Goal: Check status: Check status

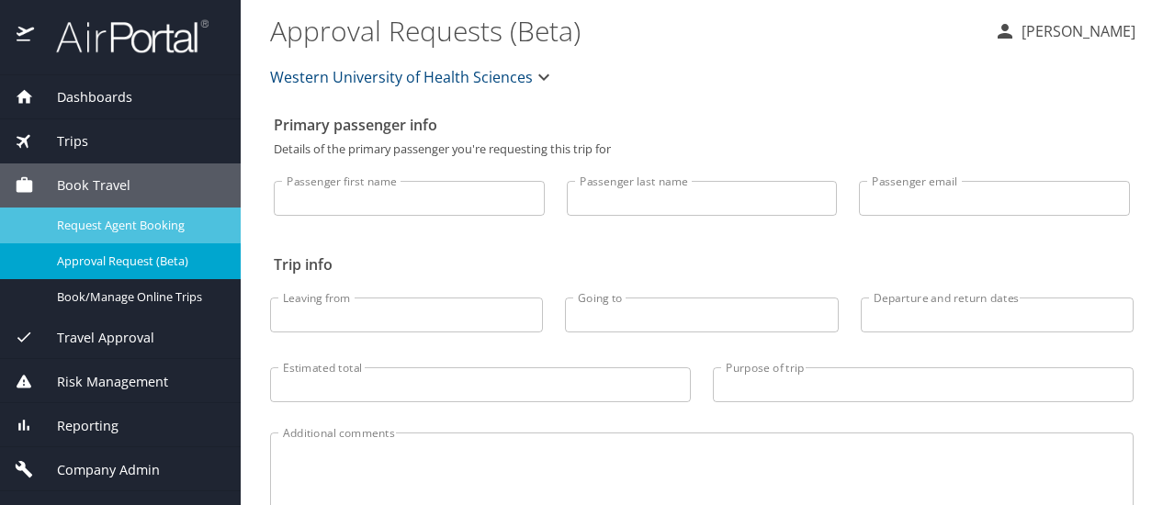
click at [160, 222] on span "Request Agent Booking" at bounding box center [138, 225] width 162 height 17
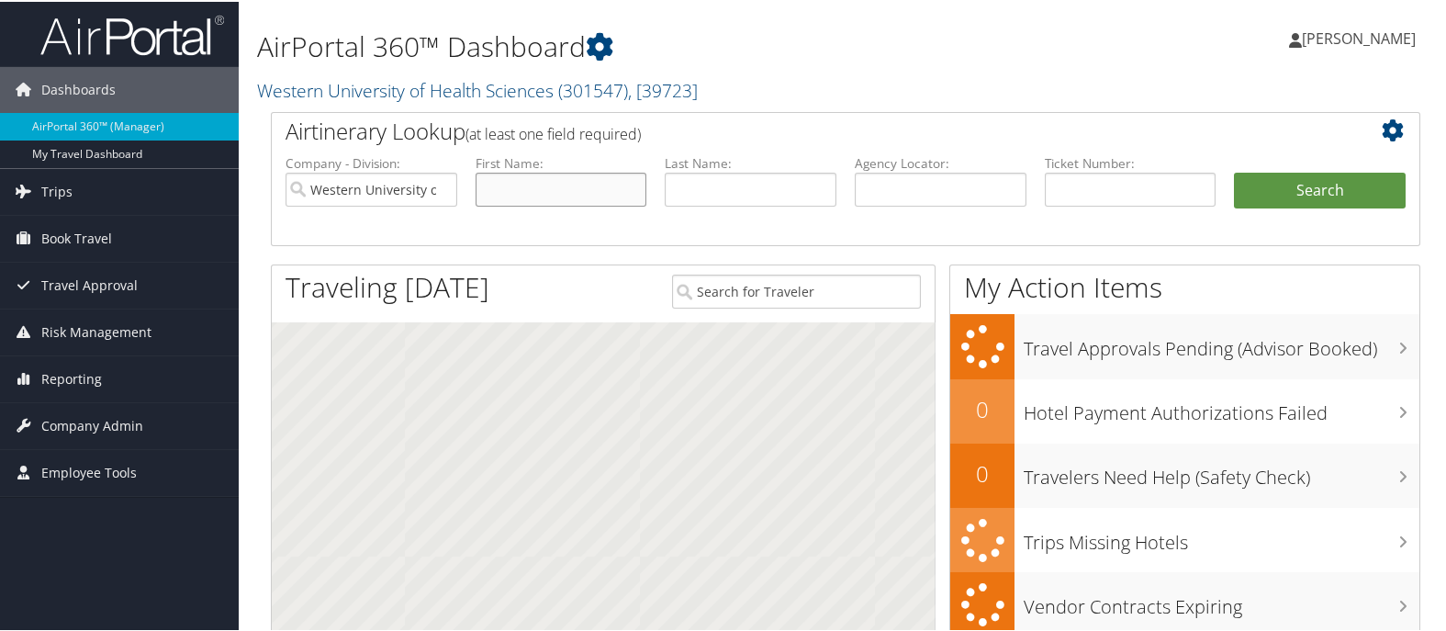
click at [547, 180] on input "text" at bounding box center [562, 188] width 172 height 34
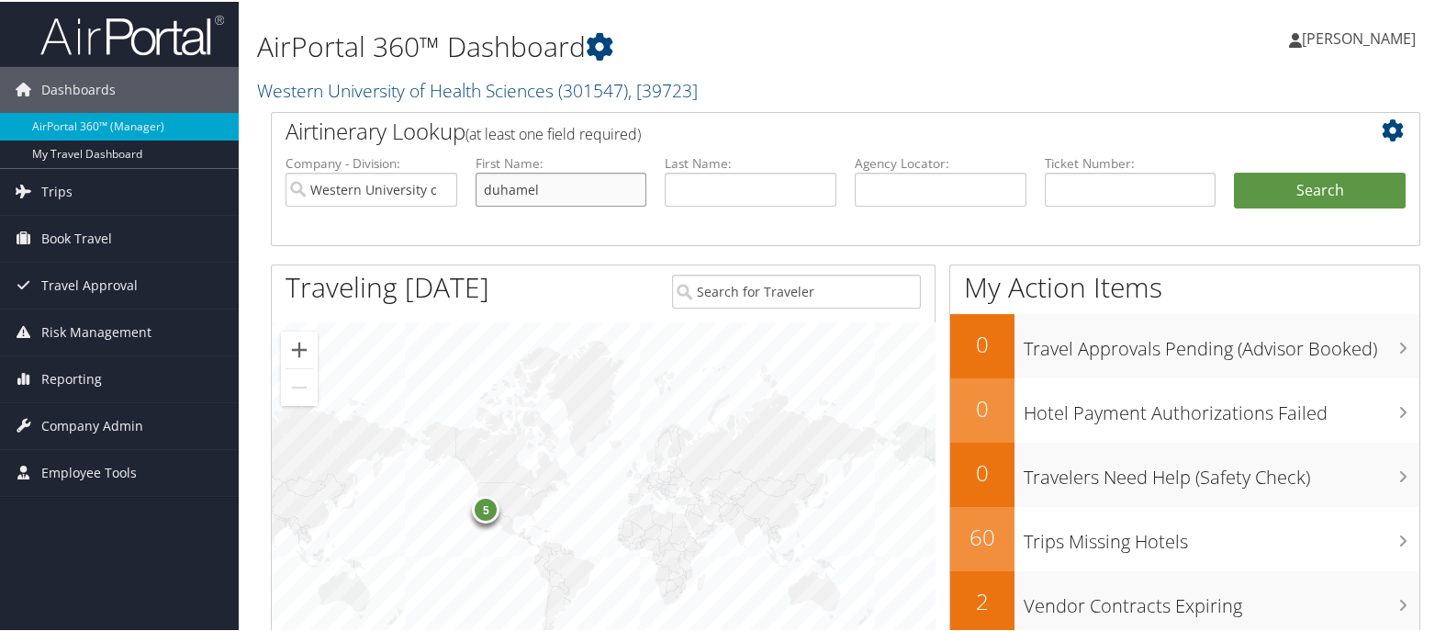
type input "duhamel"
type input "Cendrina"
type input "Duhamel"
click at [1234, 171] on button "Search" at bounding box center [1320, 189] width 172 height 37
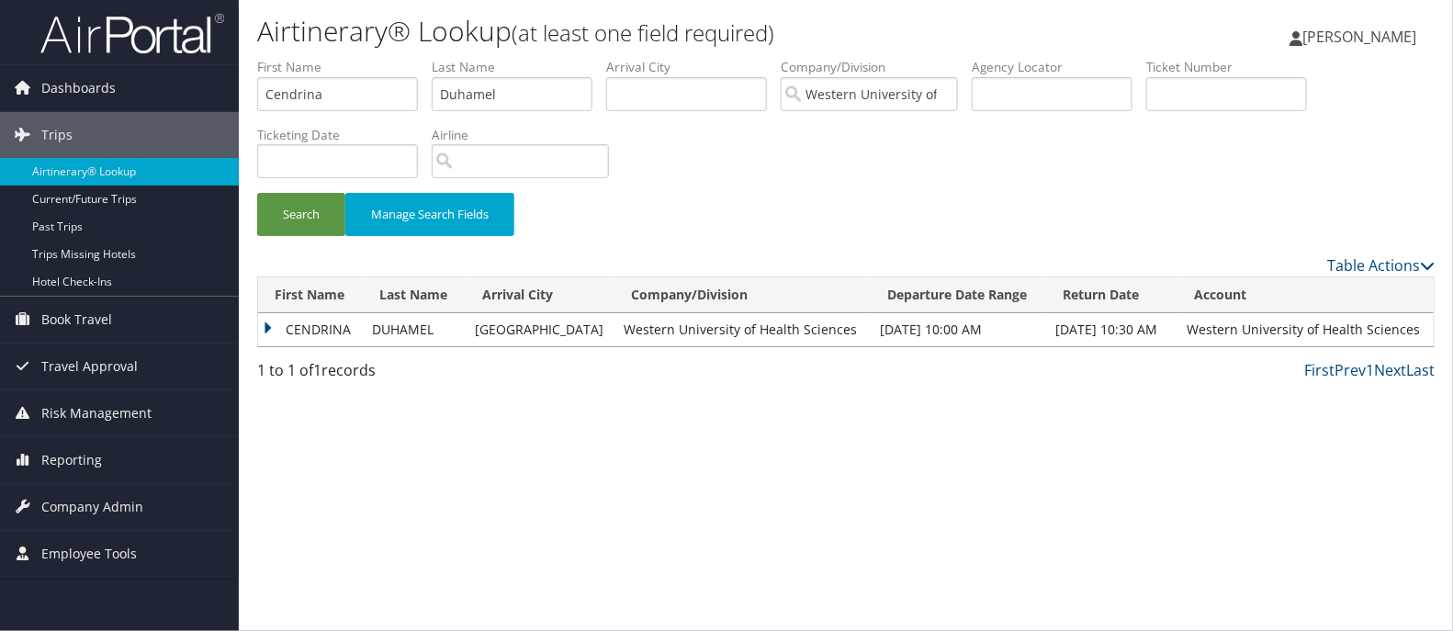
click at [298, 325] on td "CENDRINA" at bounding box center [310, 329] width 105 height 33
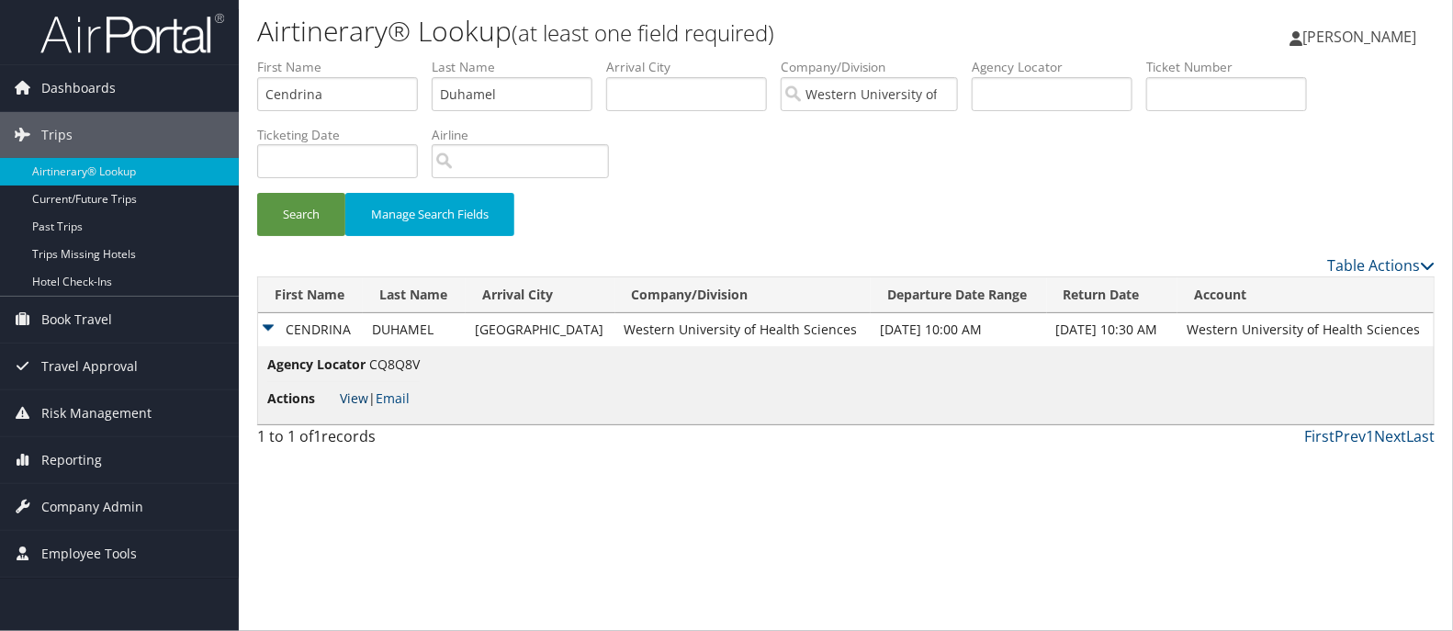
click at [340, 394] on link "View" at bounding box center [354, 397] width 28 height 17
click at [433, 432] on div "1 to 1 of 1 records" at bounding box center [394, 440] width 274 height 31
click at [685, 577] on div "Airtinerary® Lookup (at least one field required) Susanne Hastings Susanne Hast…" at bounding box center [846, 315] width 1214 height 631
click at [608, 506] on div "Airtinerary® Lookup (at least one field required) Susanne Hastings Susanne Hast…" at bounding box center [846, 315] width 1214 height 631
click at [354, 397] on link "View" at bounding box center [354, 397] width 28 height 17
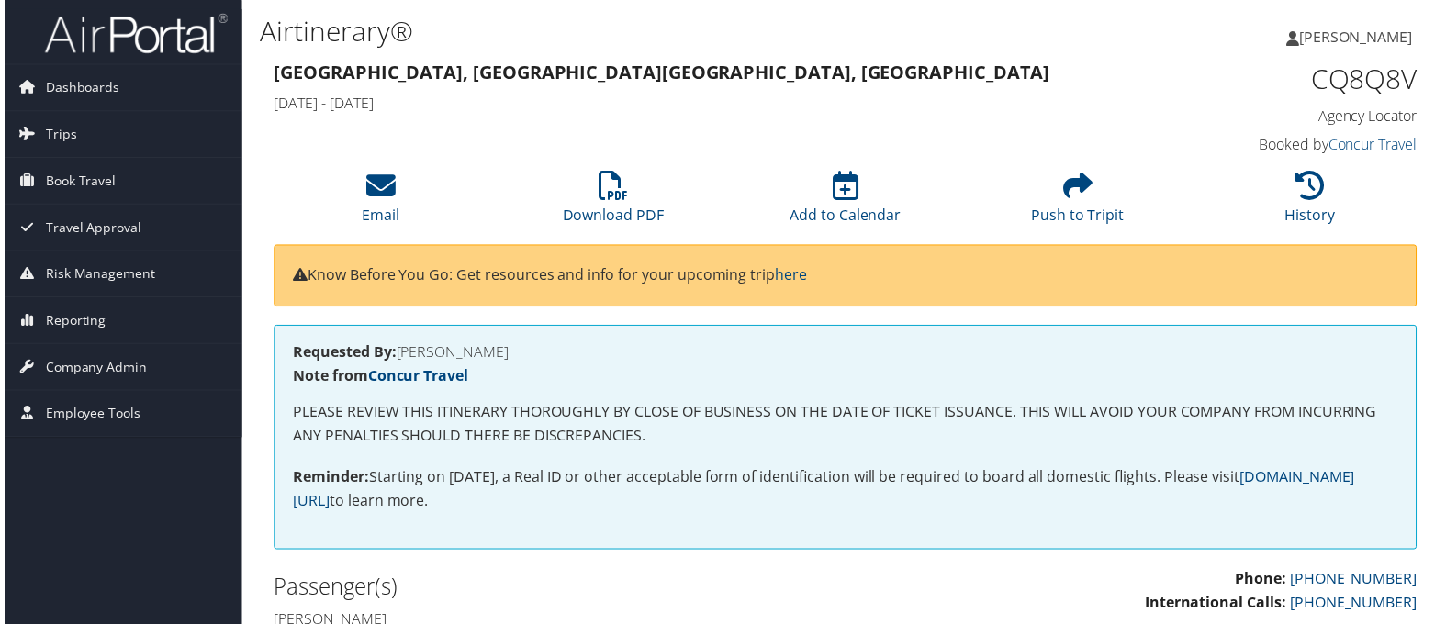
click at [1351, 118] on h4 "Agency Locator" at bounding box center [1287, 117] width 267 height 20
click at [1369, 98] on div "CQ8Q8V Agency Locator" at bounding box center [1287, 94] width 267 height 66
click at [1320, 88] on h1 "CQ8Q8V" at bounding box center [1287, 80] width 267 height 39
copy h1 "CQ8Q8V"
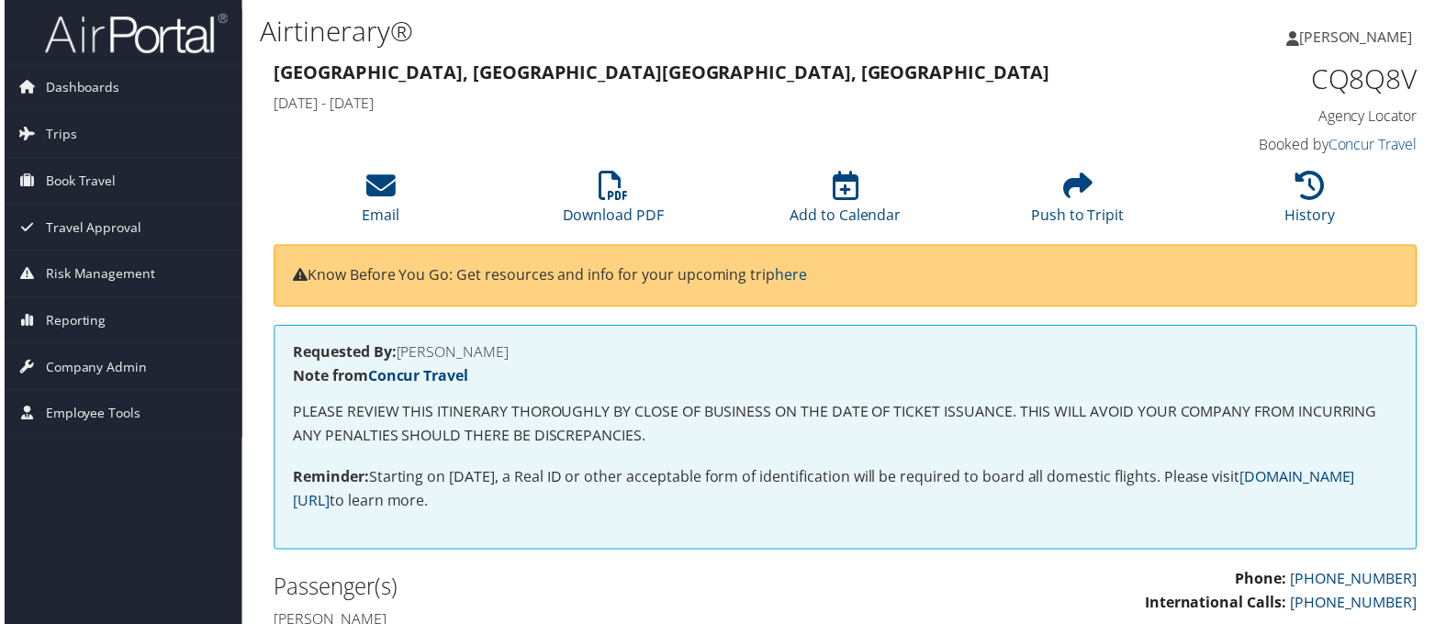
click at [1362, 118] on h4 "Agency Locator" at bounding box center [1287, 117] width 267 height 20
click at [1374, 146] on link "Concur Travel" at bounding box center [1376, 145] width 89 height 20
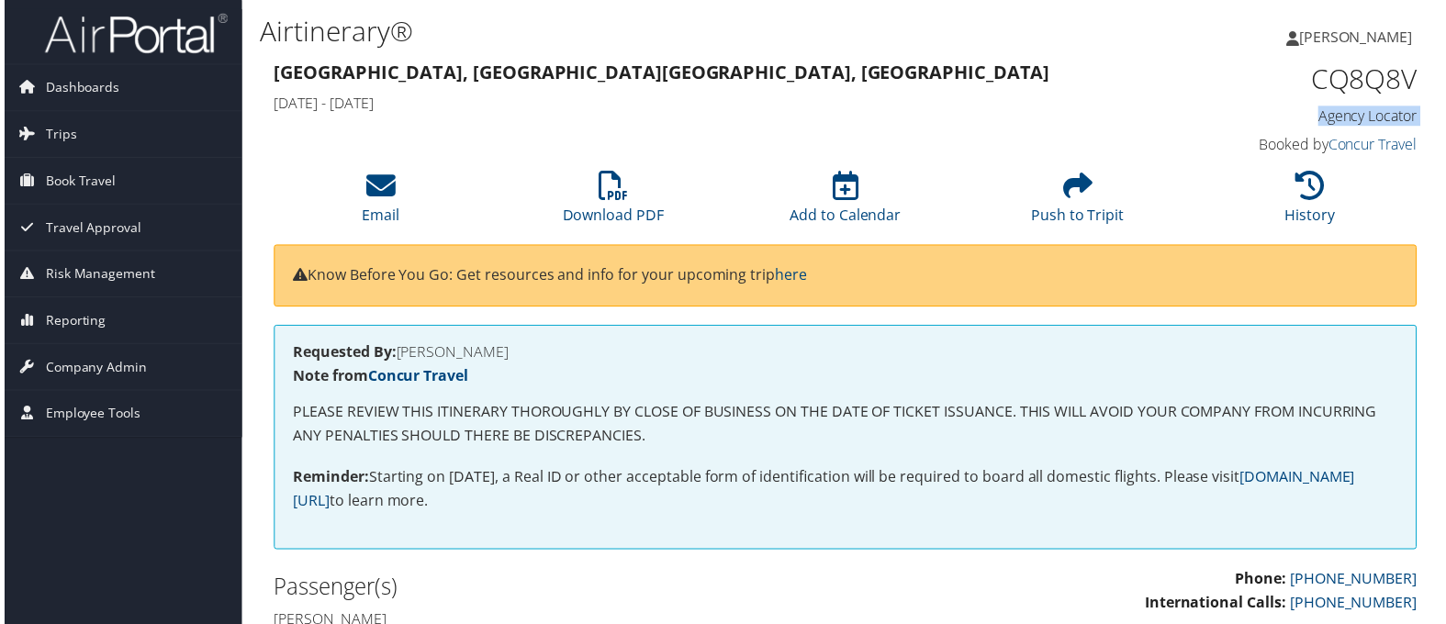
click at [614, 71] on h3 "Ontario, CA Spokane, WA" at bounding box center [699, 74] width 856 height 26
drag, startPoint x: 579, startPoint y: 85, endPoint x: 579, endPoint y: 73, distance: 12.9
click at [579, 74] on div "Ontario, CA Spokane, WA Thu 07 Aug 2025 - Sun 10 Aug 2025" at bounding box center [698, 90] width 883 height 64
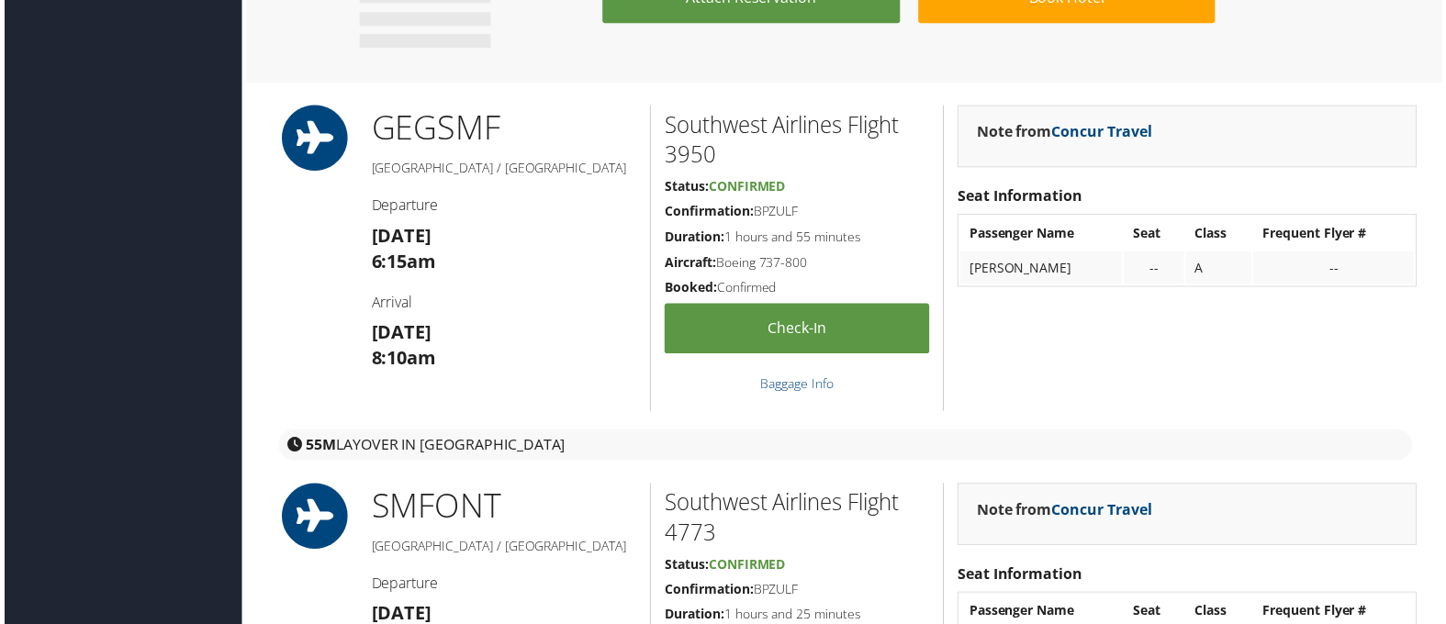
scroll to position [2142, 0]
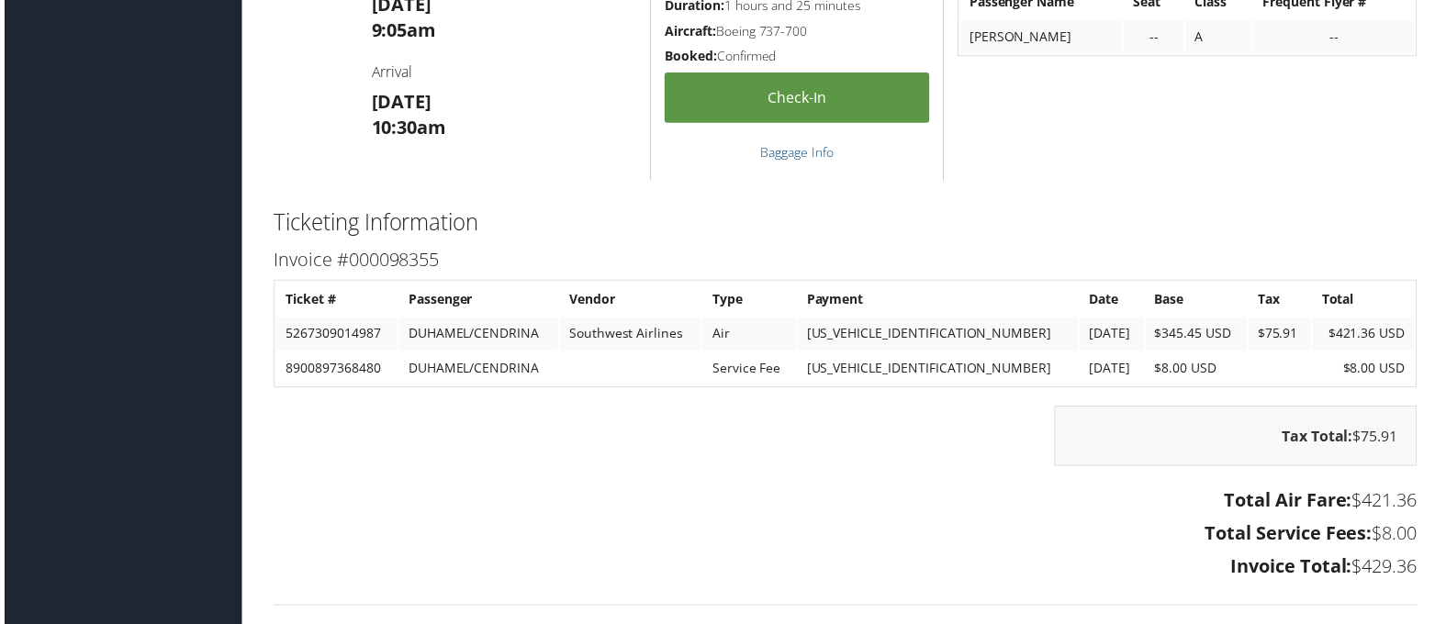
click at [923, 208] on h2 "Ticketing Information" at bounding box center [846, 223] width 1150 height 31
